Goal: Transaction & Acquisition: Purchase product/service

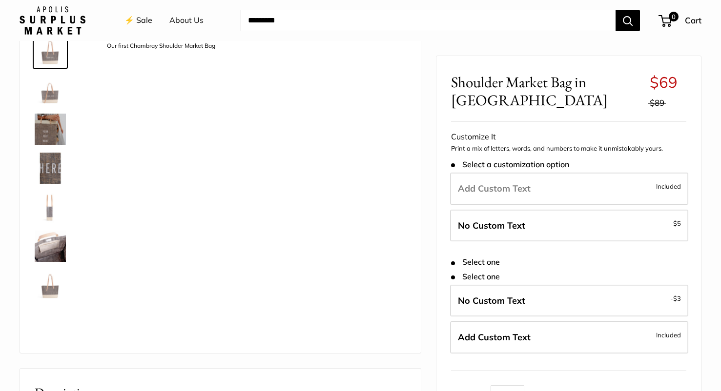
scroll to position [60, 0]
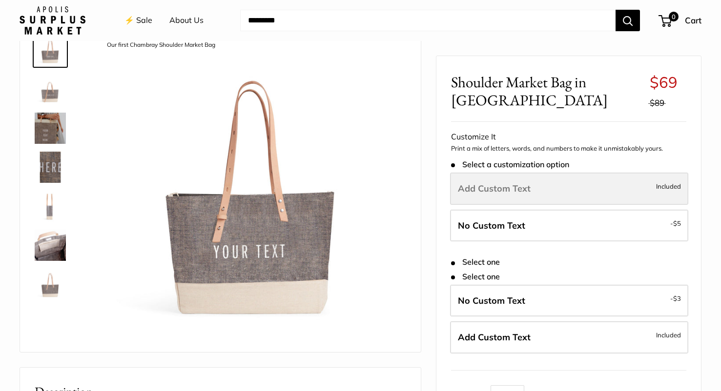
click at [497, 197] on label "Add Custom Text Included" at bounding box center [569, 189] width 238 height 32
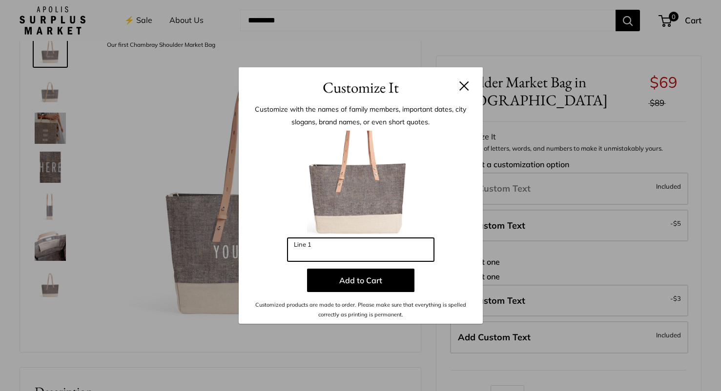
click at [328, 250] on input "Line 1" at bounding box center [360, 249] width 146 height 23
click at [460, 88] on button at bounding box center [464, 86] width 10 height 10
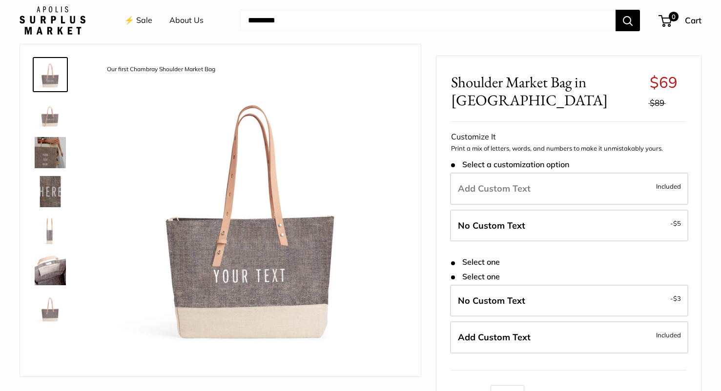
scroll to position [40, 0]
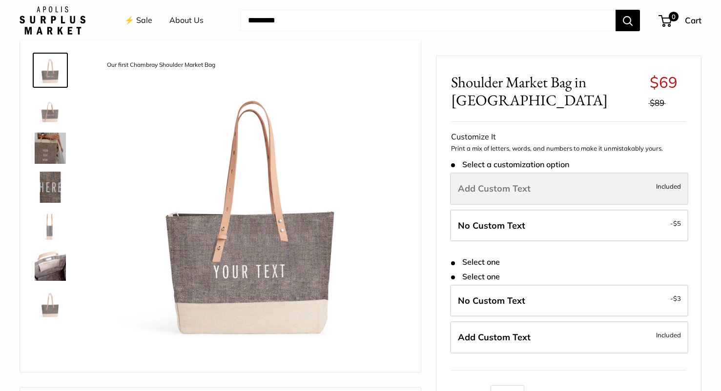
click at [483, 187] on span "Add Custom Text" at bounding box center [494, 188] width 73 height 11
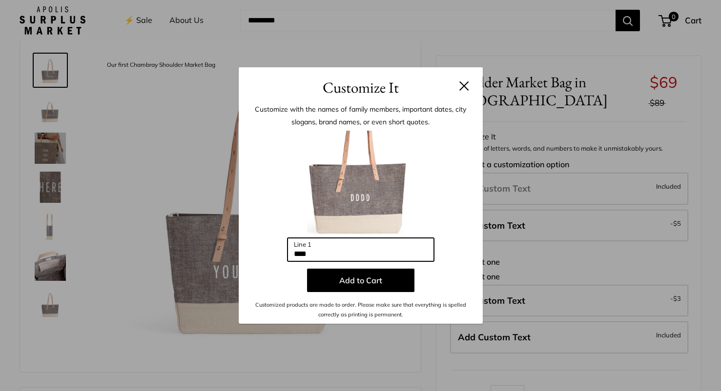
click at [359, 245] on input "****" at bounding box center [360, 249] width 146 height 23
type input "*******"
click at [352, 278] on button "Add to Cart" at bounding box center [360, 280] width 107 height 23
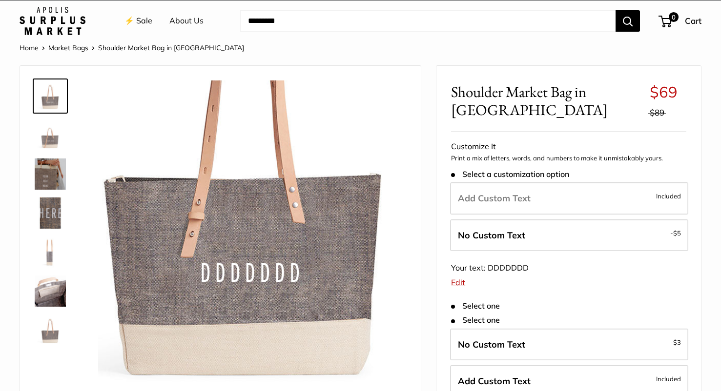
scroll to position [18, 0]
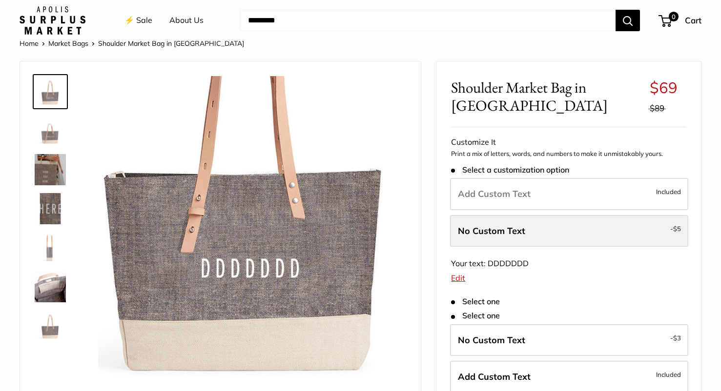
click at [477, 222] on label "No Custom Text - $5" at bounding box center [569, 231] width 238 height 32
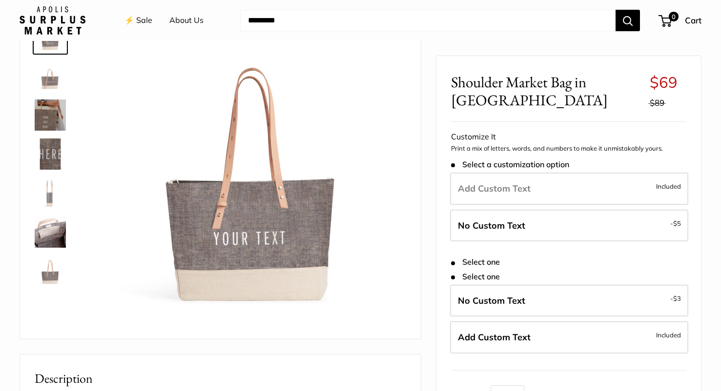
scroll to position [81, 0]
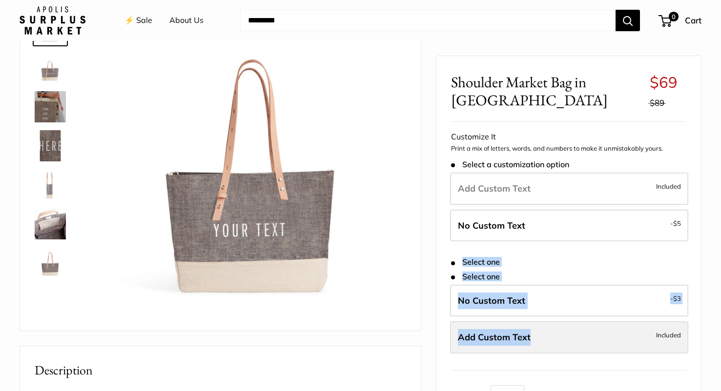
drag, startPoint x: 448, startPoint y: 251, endPoint x: 517, endPoint y: 350, distance: 120.2
click at [517, 350] on div "Shoulder Market Bag in [GEOGRAPHIC_DATA] $69 $89 Rated 5.0 out of 5 4 Reviews B…" at bounding box center [568, 292] width 264 height 472
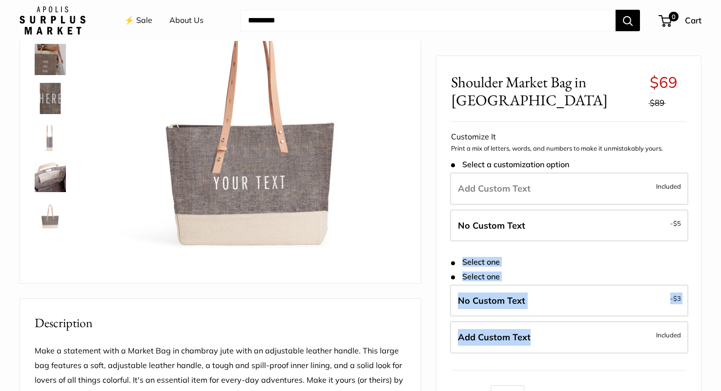
scroll to position [132, 0]
